Goal: Task Accomplishment & Management: Complete application form

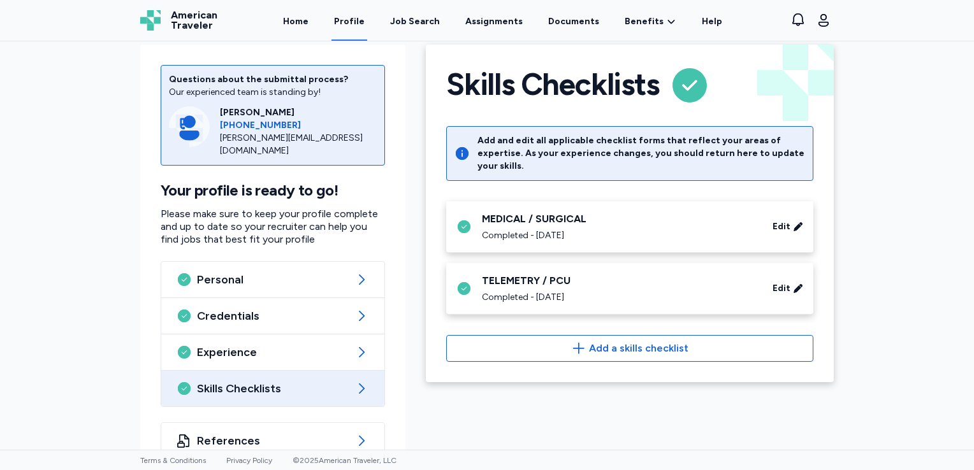
scroll to position [36, 0]
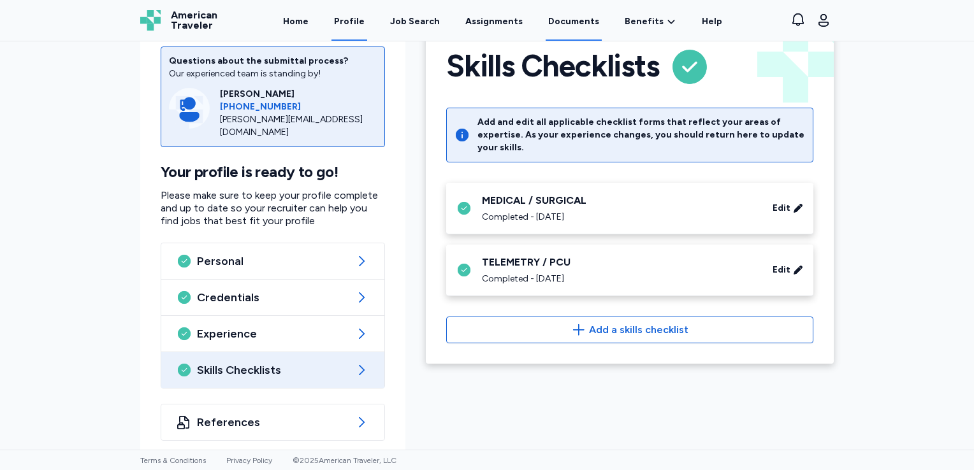
click at [575, 19] on link "Documents" at bounding box center [574, 21] width 56 height 40
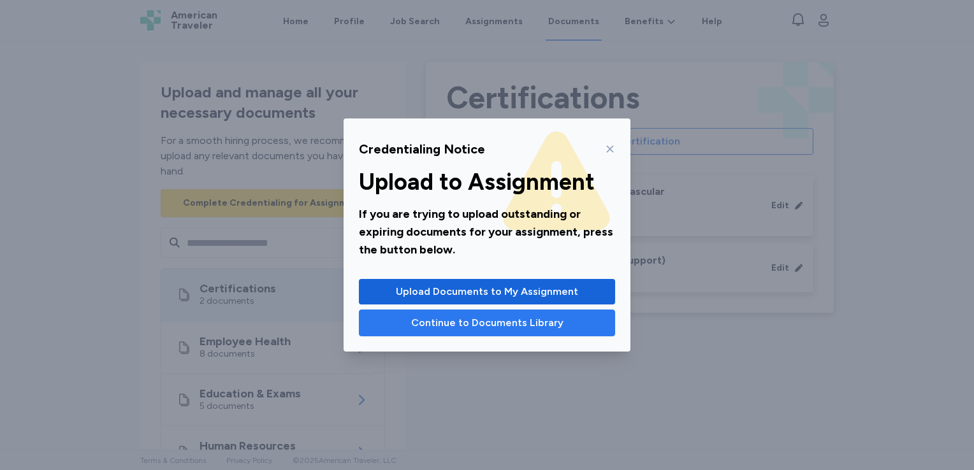
click at [448, 333] on button "Continue to Documents Library" at bounding box center [487, 323] width 256 height 27
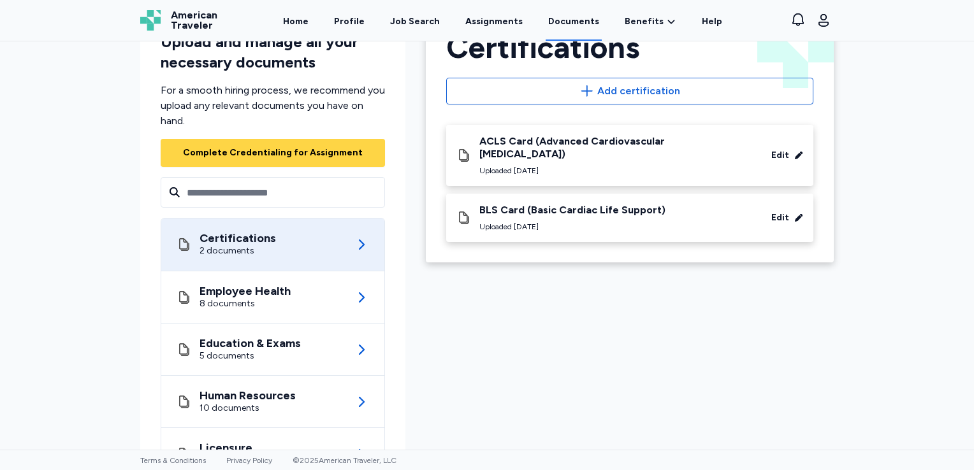
scroll to position [51, 0]
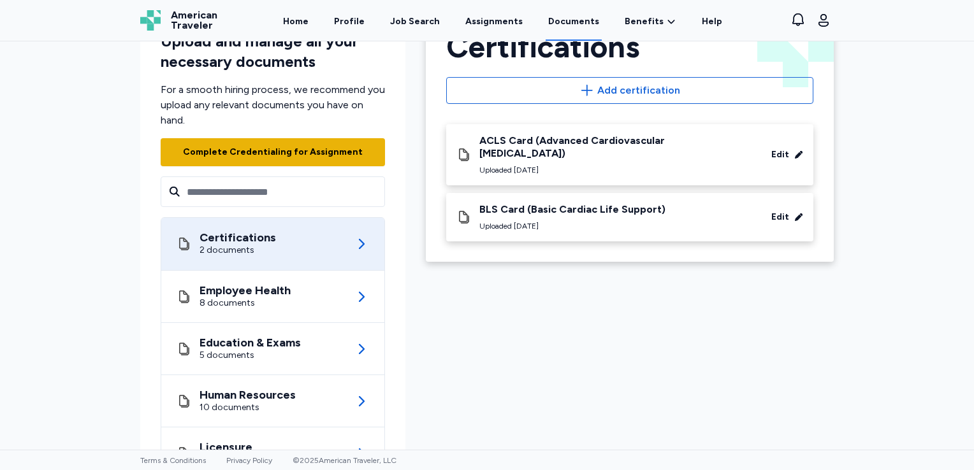
click at [332, 153] on div "Complete Credentialing for Assignment" at bounding box center [273, 152] width 180 height 13
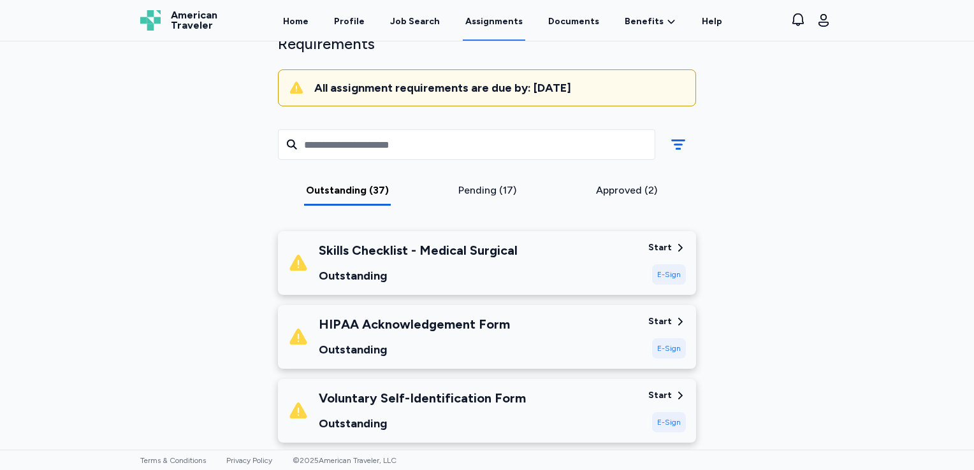
scroll to position [147, 0]
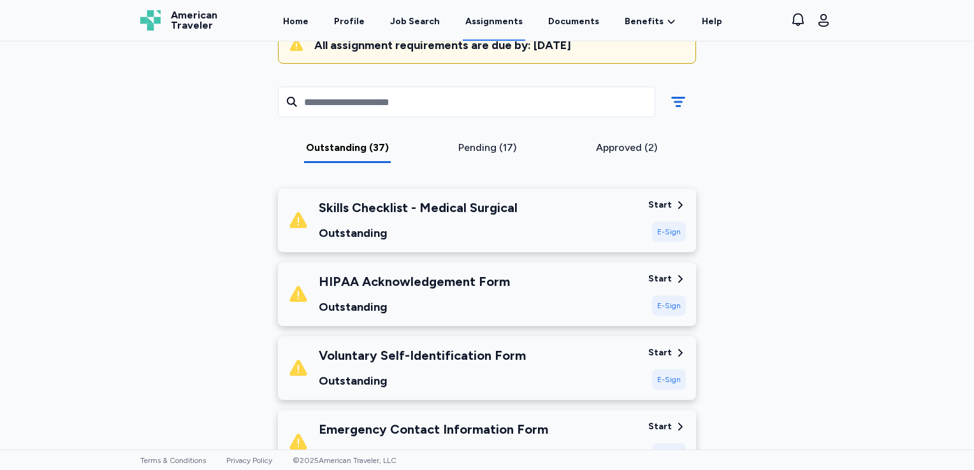
click at [655, 234] on div "E-Sign" at bounding box center [669, 232] width 34 height 20
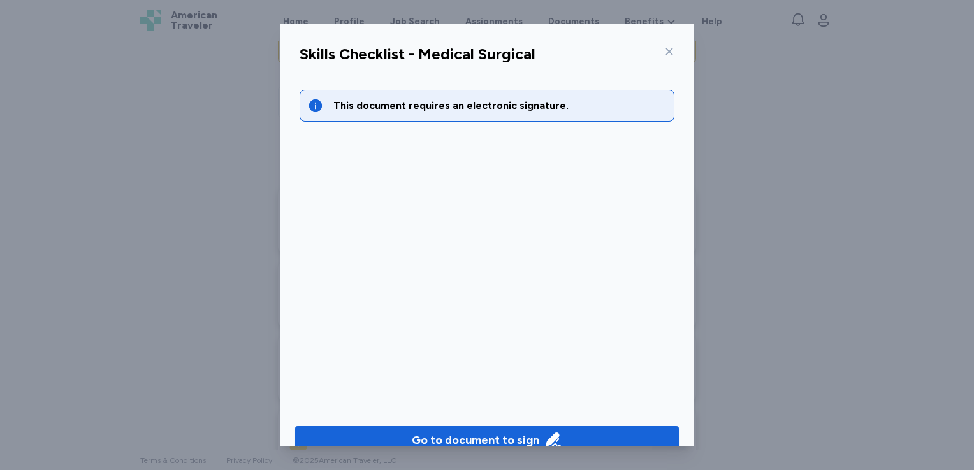
scroll to position [22, 0]
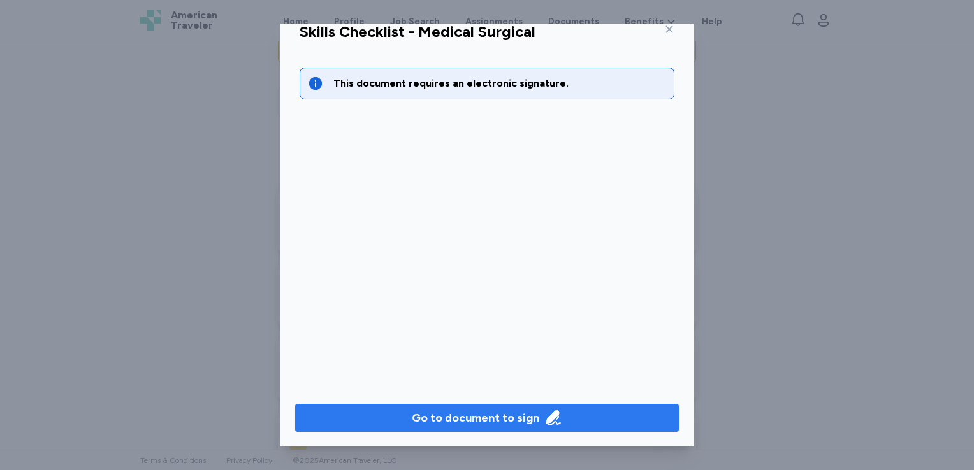
click at [441, 407] on button "Go to document to sign" at bounding box center [487, 418] width 384 height 28
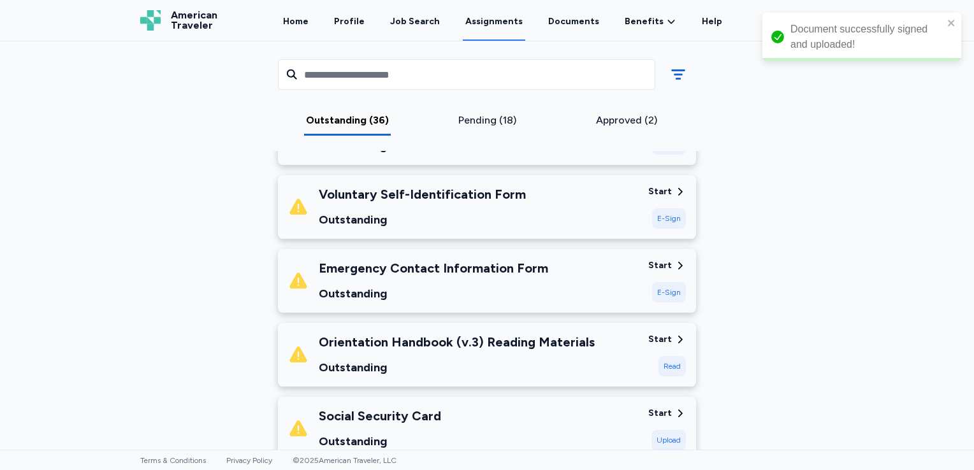
scroll to position [89, 0]
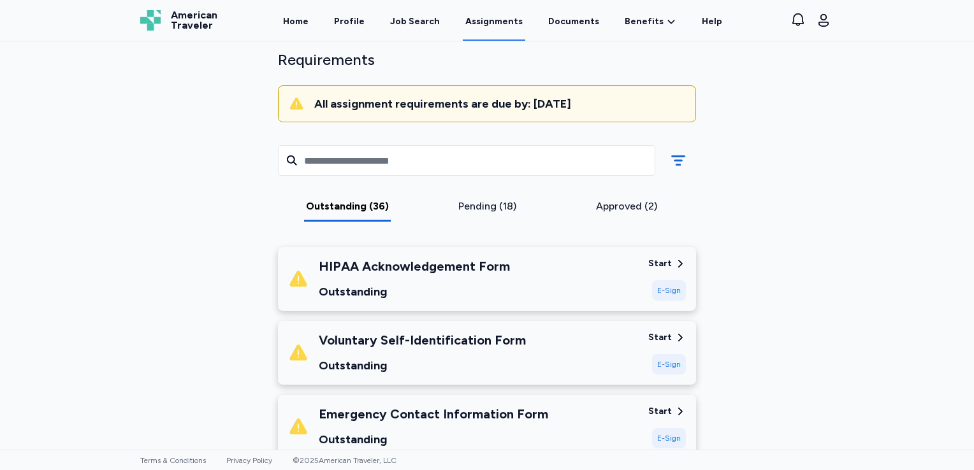
click at [662, 286] on div "E-Sign" at bounding box center [669, 290] width 34 height 20
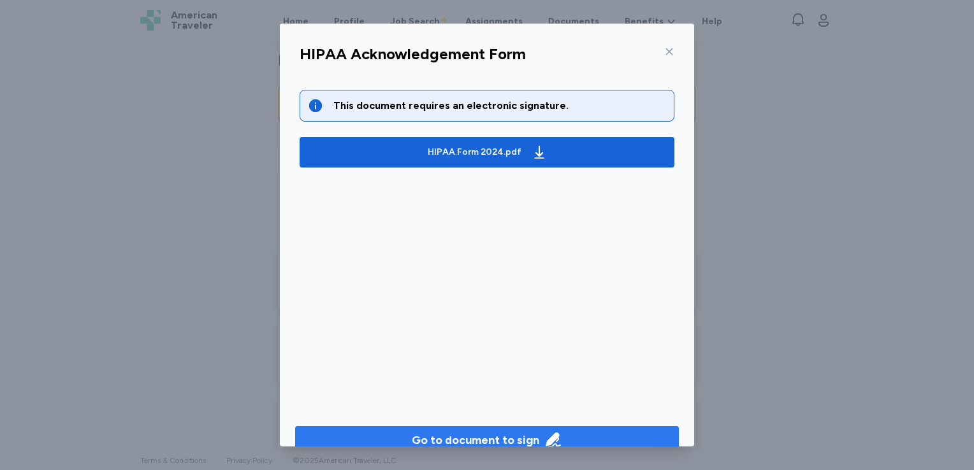
click at [458, 432] on div "Go to document to sign" at bounding box center [475, 441] width 127 height 18
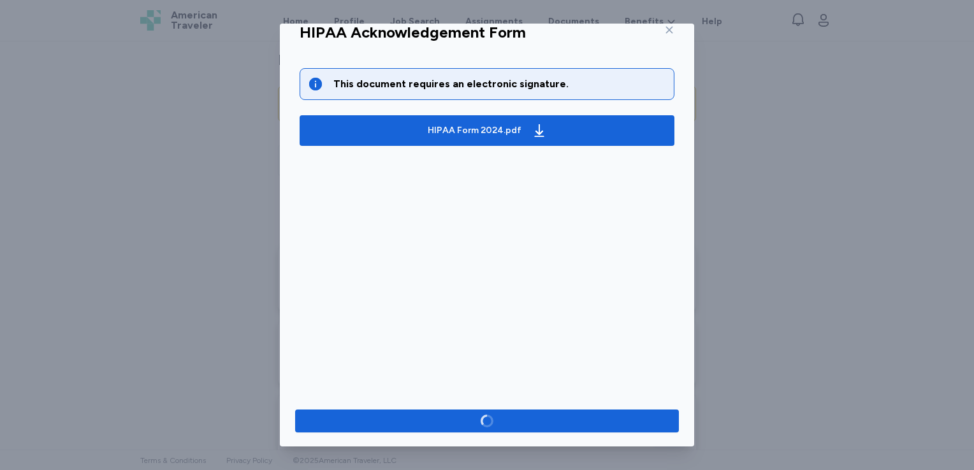
scroll to position [22, 0]
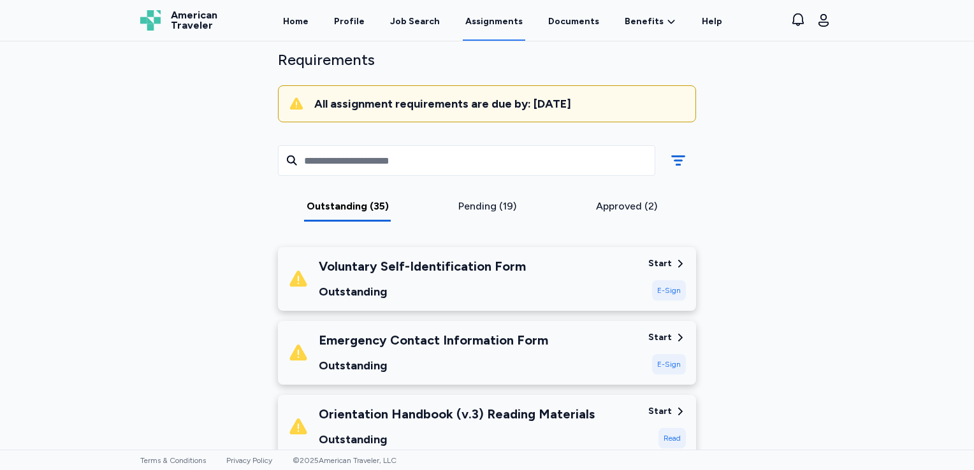
click at [664, 292] on div "E-Sign" at bounding box center [669, 290] width 34 height 20
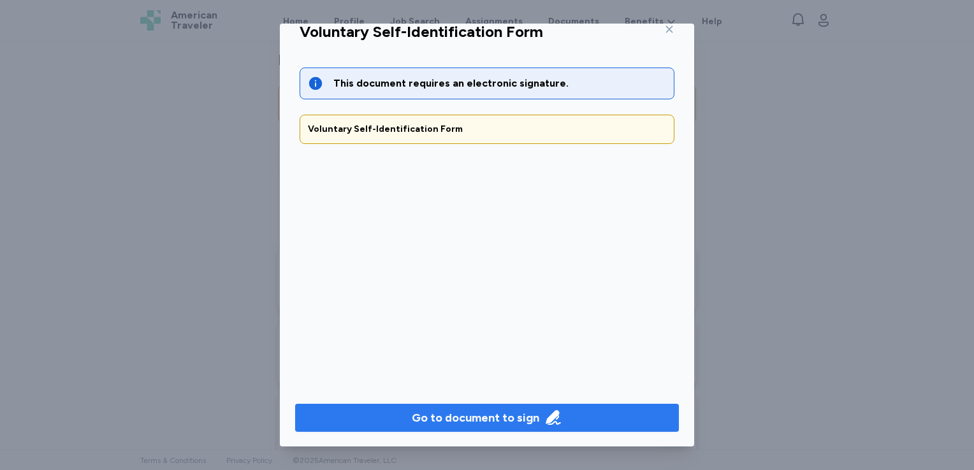
click at [480, 413] on div "Go to document to sign" at bounding box center [475, 418] width 127 height 18
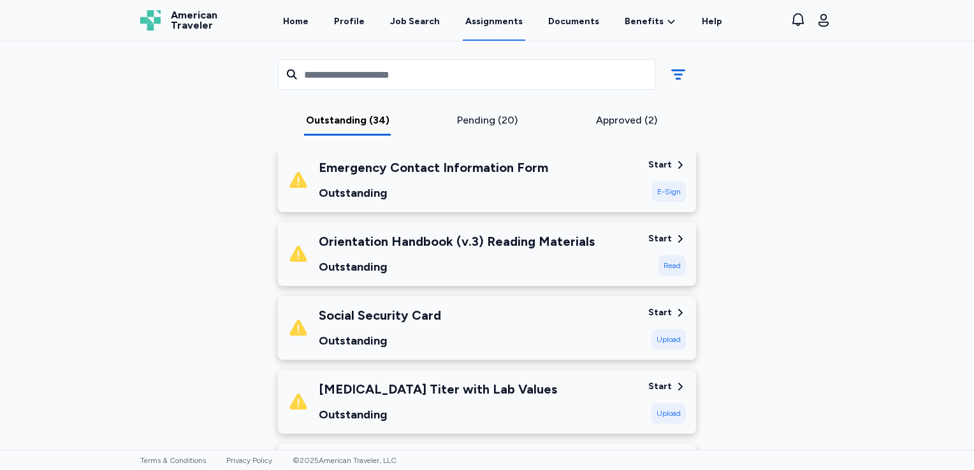
scroll to position [188, 0]
click at [659, 190] on div "E-Sign" at bounding box center [669, 191] width 34 height 20
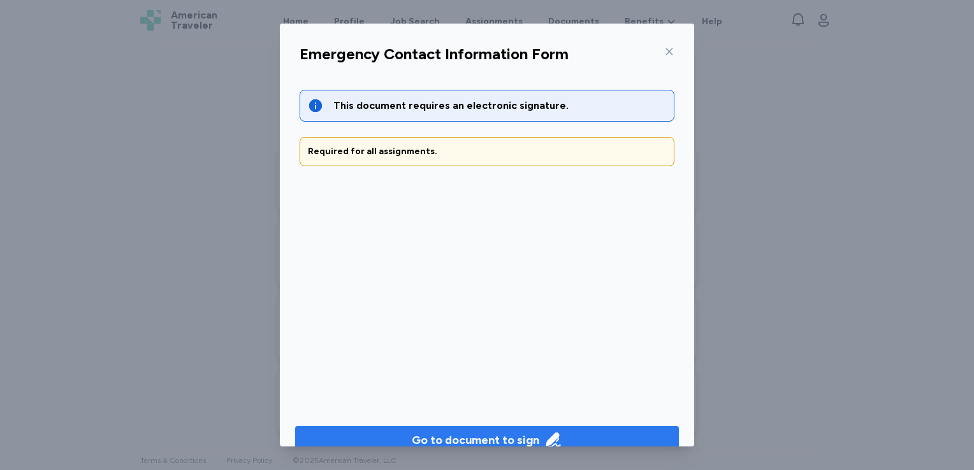
click at [352, 430] on button "Go to document to sign" at bounding box center [487, 440] width 384 height 28
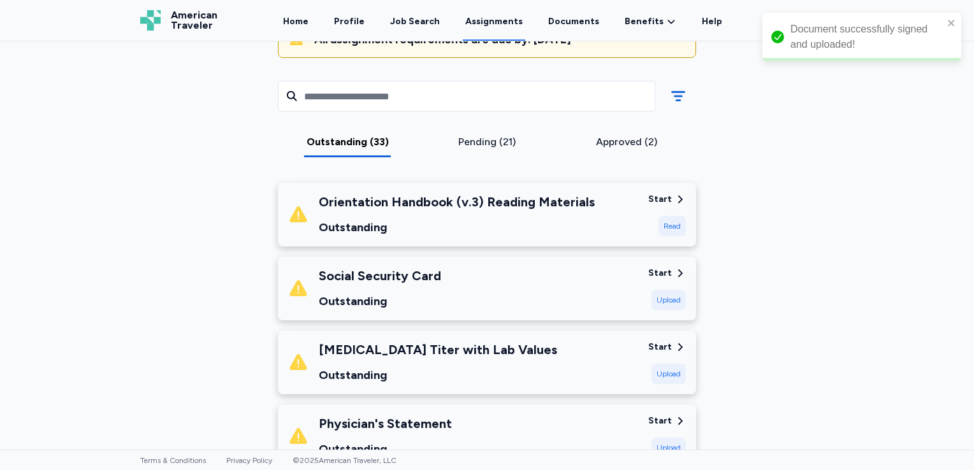
scroll to position [196, 0]
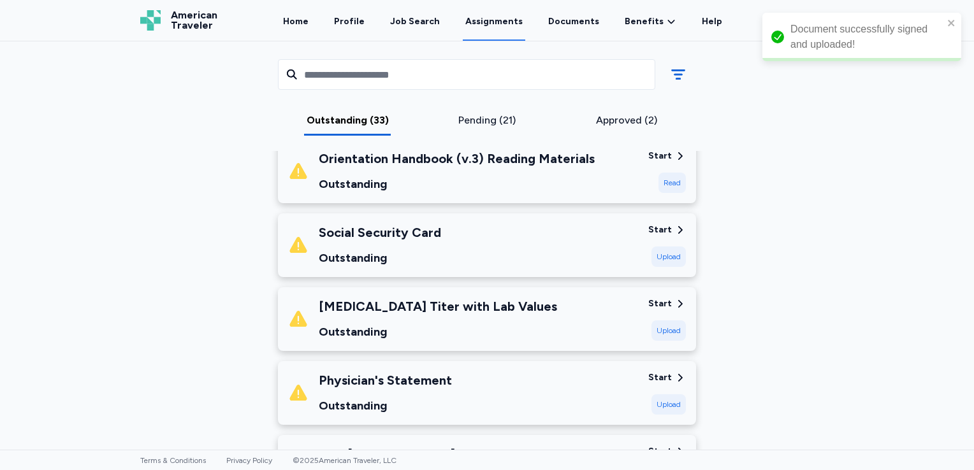
click at [668, 187] on div "Read" at bounding box center [671, 183] width 27 height 20
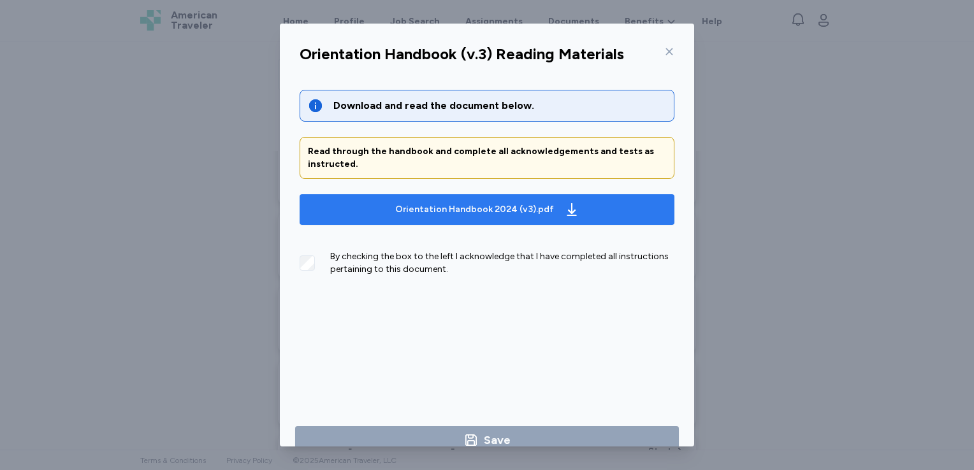
click at [431, 213] on div "Orientation Handbook 2024 (v3).pdf" at bounding box center [474, 209] width 159 height 13
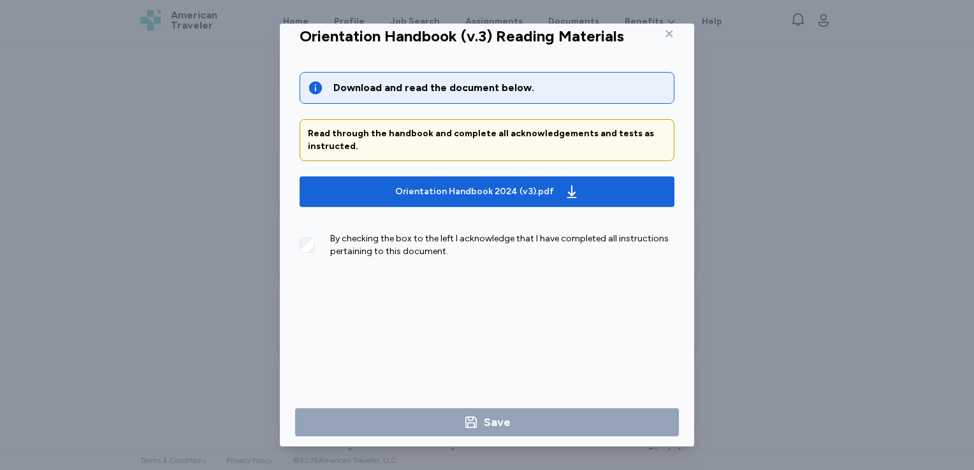
scroll to position [22, 0]
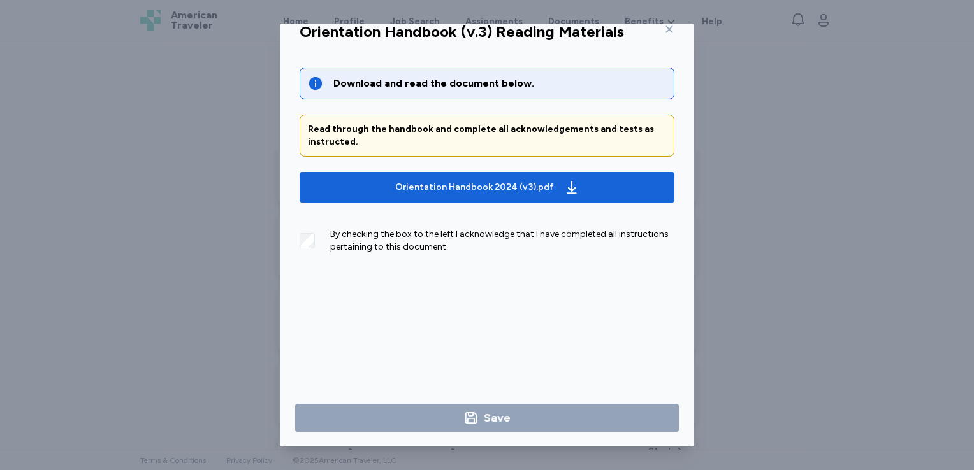
click at [397, 97] on div "Download and read the document below." at bounding box center [487, 84] width 375 height 32
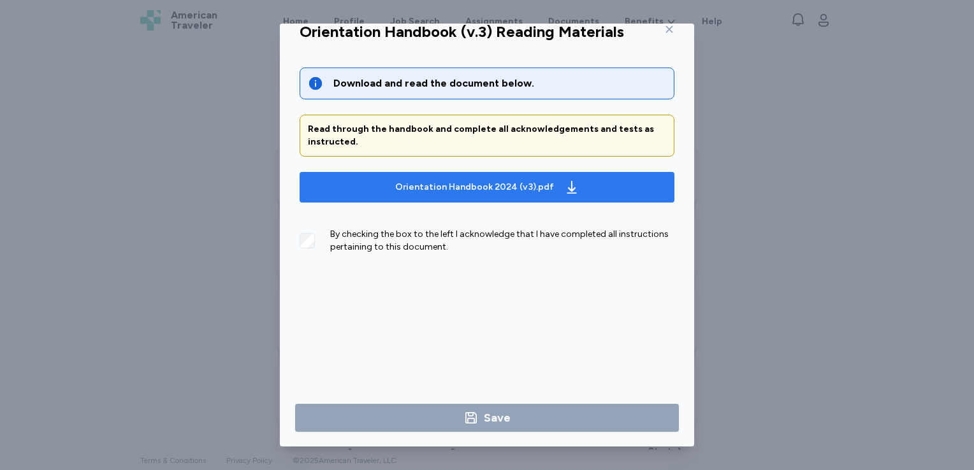
click at [400, 187] on div "Orientation Handbook 2024 (v3).pdf" at bounding box center [474, 187] width 159 height 13
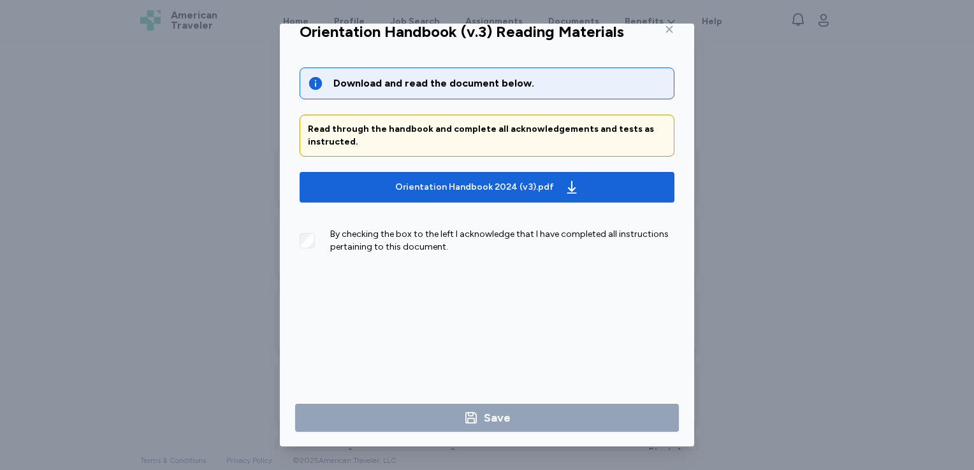
click at [431, 254] on div "By checking the box to the left I acknowledge that I have completed all instruc…" at bounding box center [487, 246] width 375 height 56
click at [314, 252] on div "By checking the box to the left I acknowledge that I have completed all instruc…" at bounding box center [487, 236] width 375 height 36
click at [311, 242] on div "By checking the box to the left I acknowledge that I have completed all instruc…" at bounding box center [487, 236] width 375 height 36
click at [312, 249] on div "By checking the box to the left I acknowledge that I have completed all instruc…" at bounding box center [487, 236] width 375 height 36
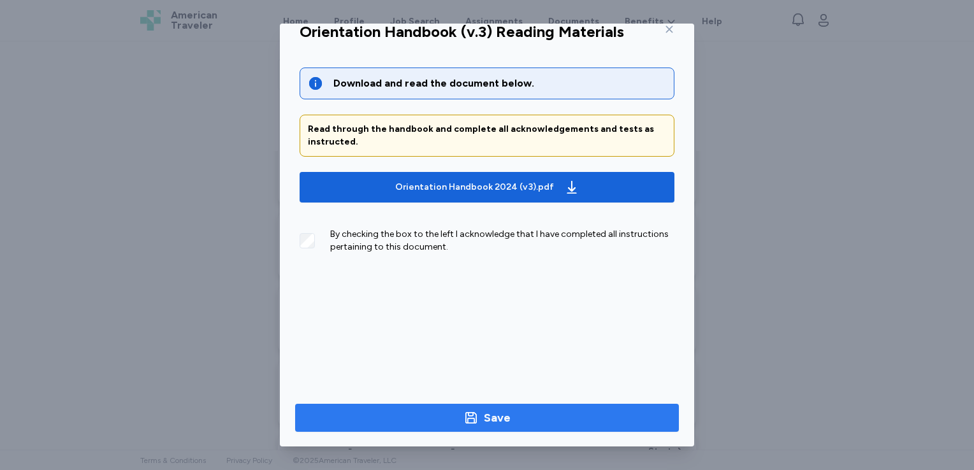
click at [424, 411] on span "Save" at bounding box center [486, 418] width 363 height 18
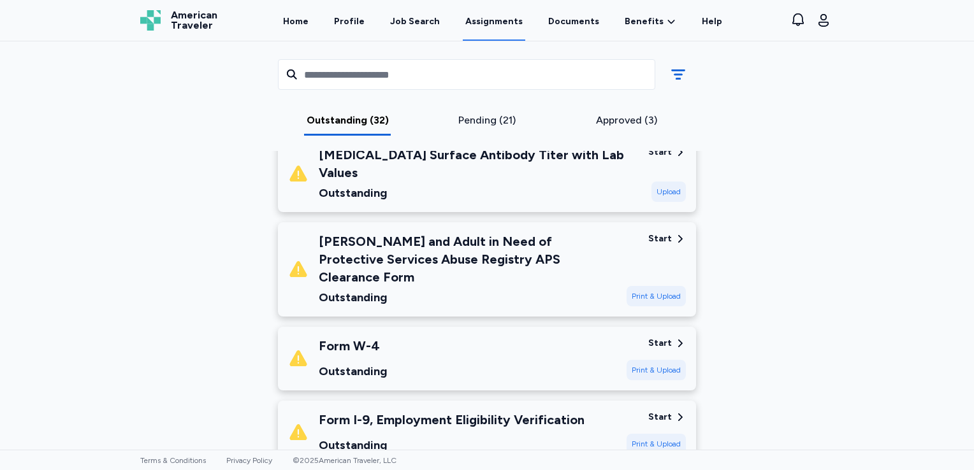
scroll to position [1458, 0]
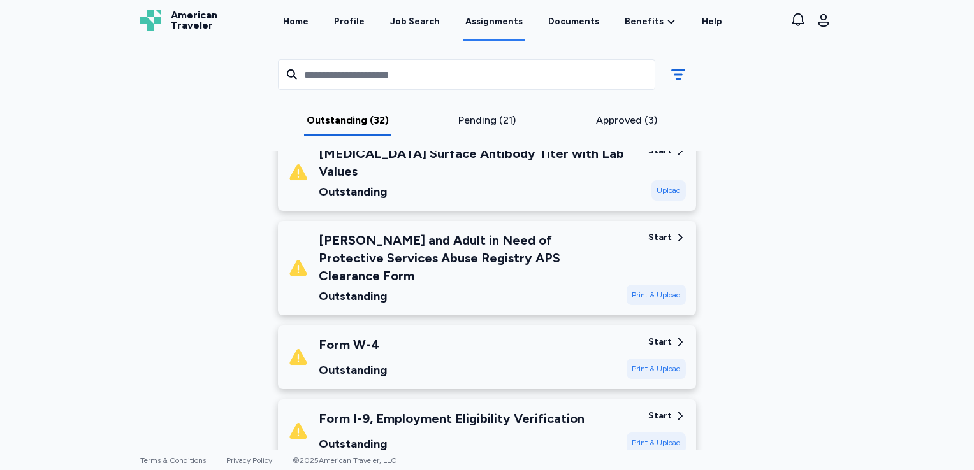
click at [661, 336] on div "Start" at bounding box center [660, 342] width 24 height 13
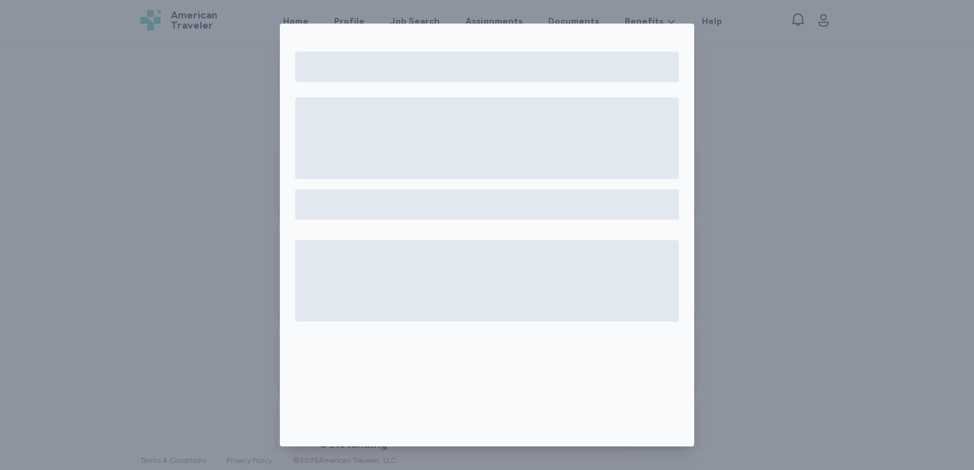
scroll to position [22, 0]
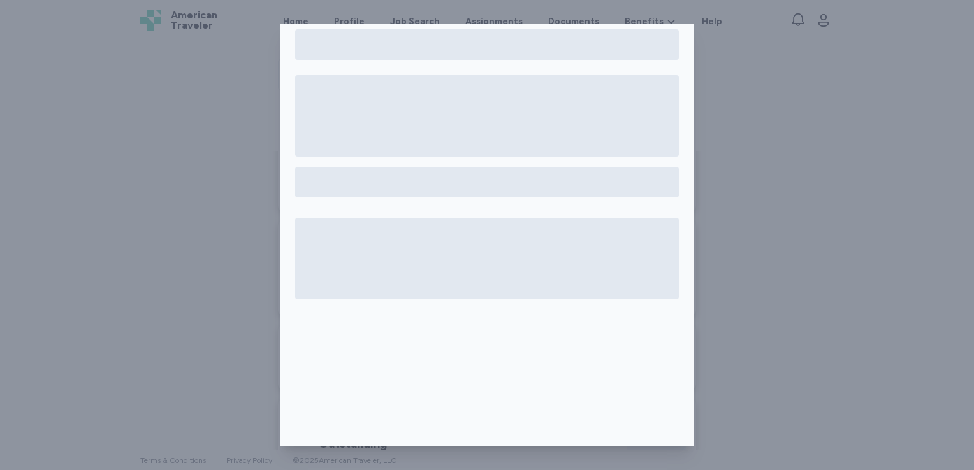
drag, startPoint x: 835, startPoint y: 263, endPoint x: 734, endPoint y: 344, distance: 129.2
click at [734, 344] on div at bounding box center [487, 235] width 974 height 470
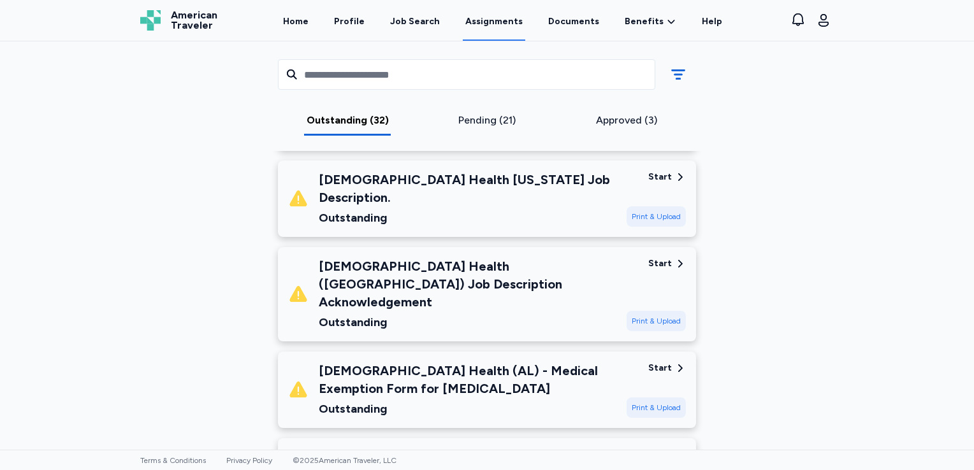
scroll to position [1771, 0]
click at [595, 258] on div "[DEMOGRAPHIC_DATA] Health ([GEOGRAPHIC_DATA]) Job Description Acknowledgement" at bounding box center [468, 285] width 298 height 54
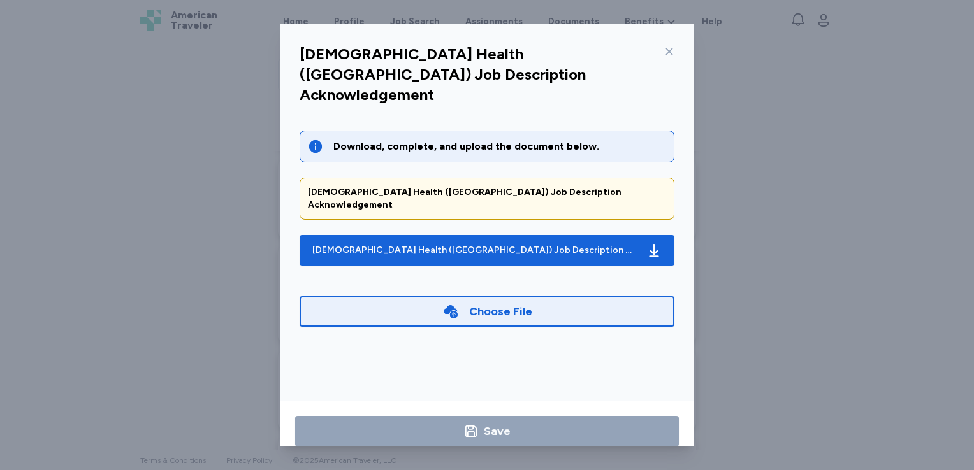
click at [668, 54] on icon at bounding box center [669, 52] width 10 height 10
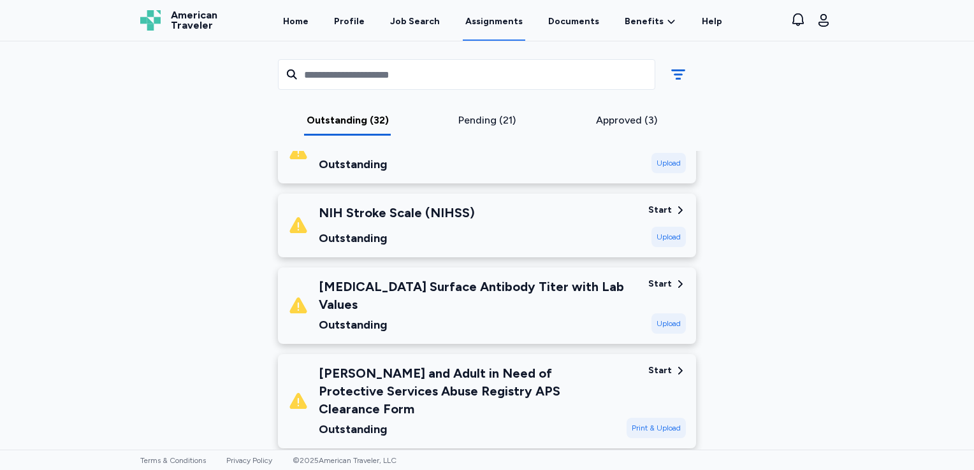
scroll to position [1324, 0]
